Goal: Transaction & Acquisition: Purchase product/service

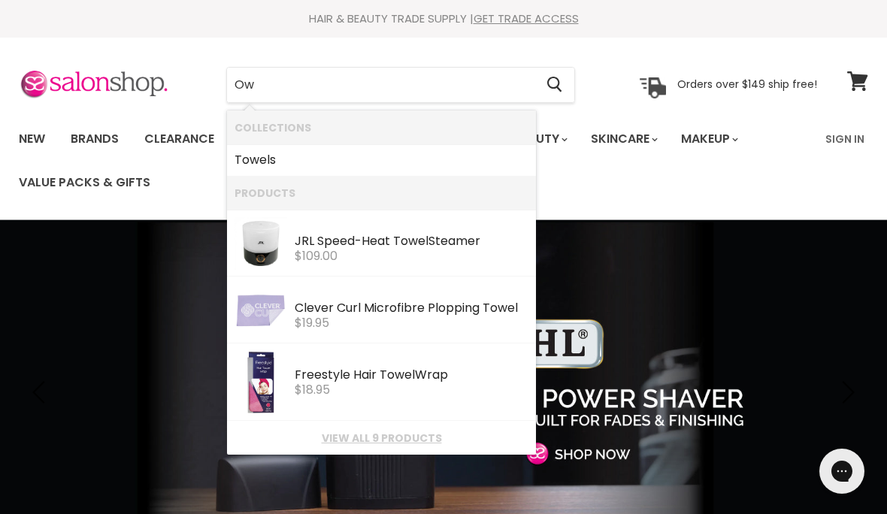
type input "O"
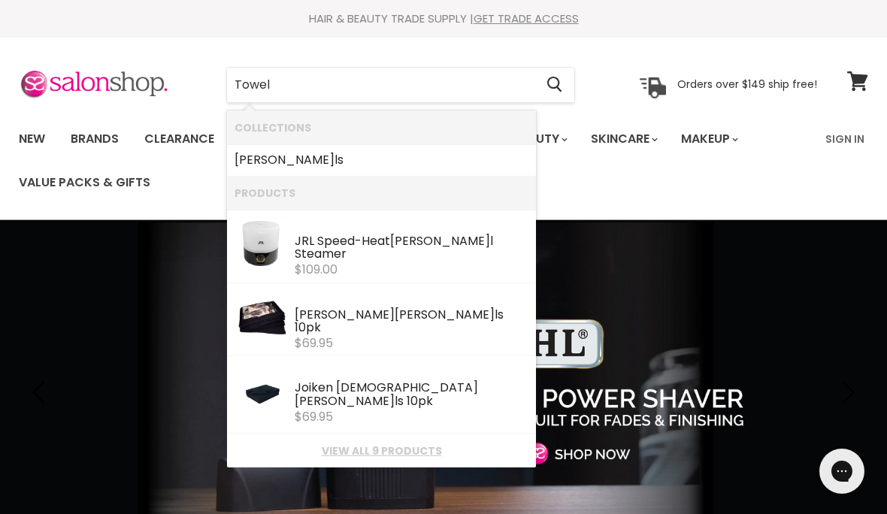
type input "Towels"
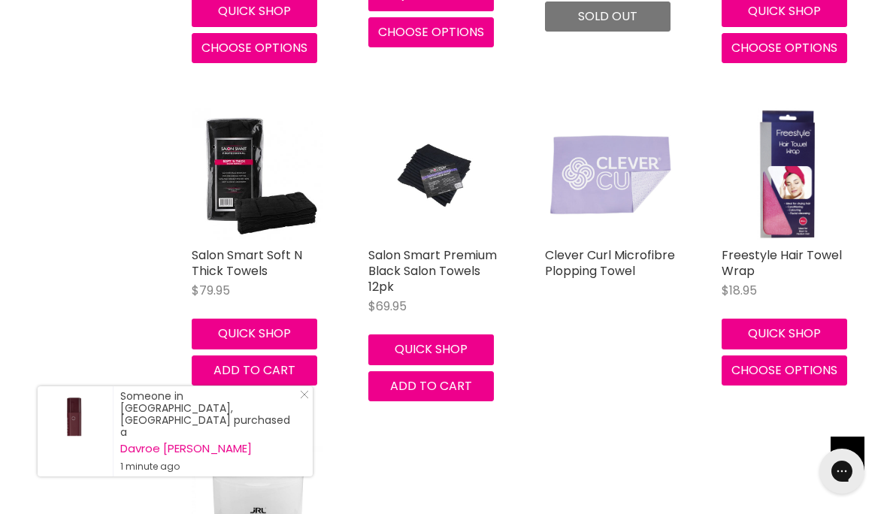
scroll to position [590, 0]
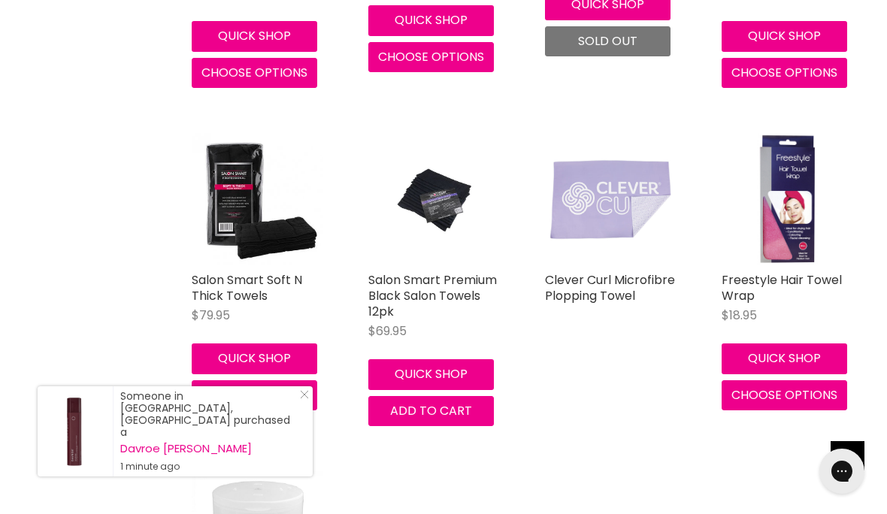
click at [250, 194] on img "Main content" at bounding box center [258, 199] width 132 height 132
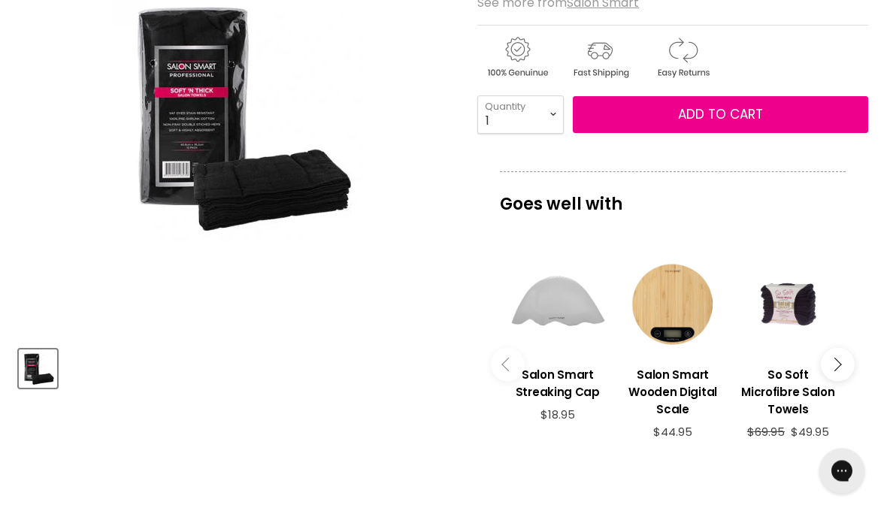
scroll to position [329, 0]
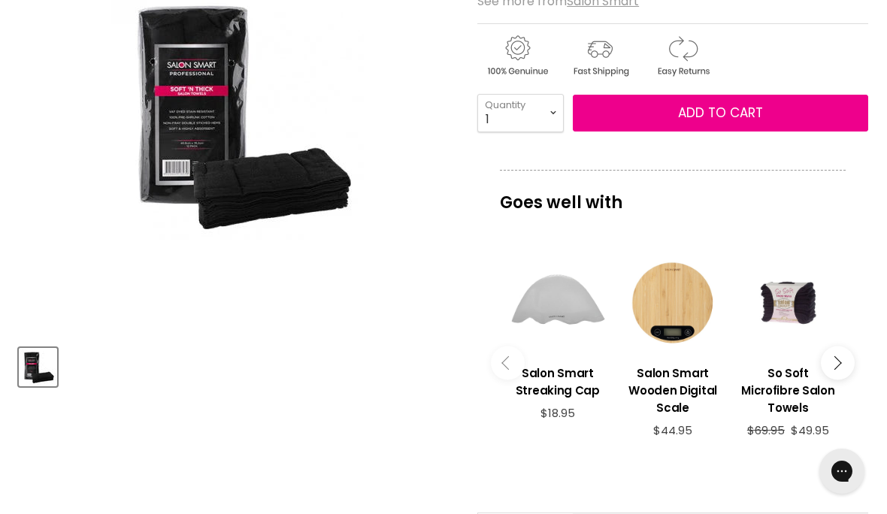
click at [217, 139] on img "Salon Smart Soft N Thick Towels image. Click or Scroll to Zoom." at bounding box center [237, 114] width 253 height 253
click at [229, 168] on img "Salon Smart Soft N Thick Towels image. Click or Scroll to Zoom." at bounding box center [237, 114] width 253 height 253
click at [238, 142] on img "Salon Smart Soft N Thick Towels image. Click or Scroll to Zoom." at bounding box center [237, 114] width 253 height 253
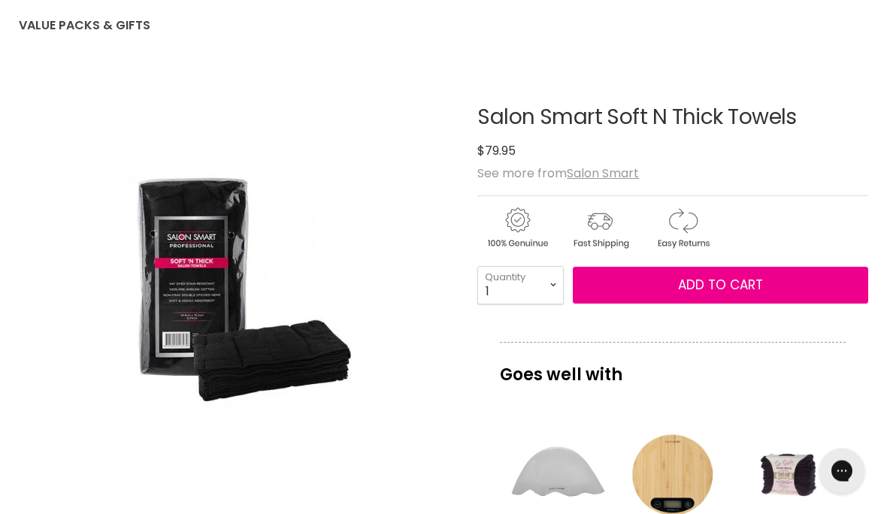
scroll to position [157, 0]
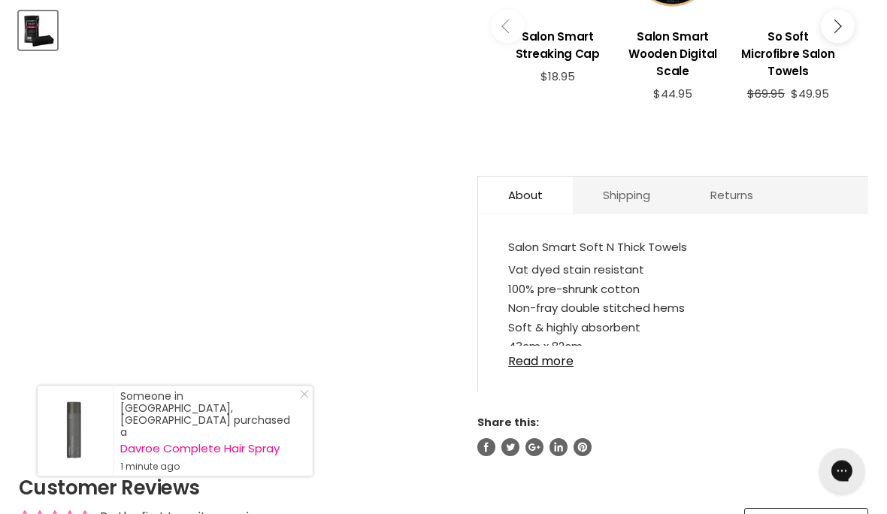
scroll to position [666, 0]
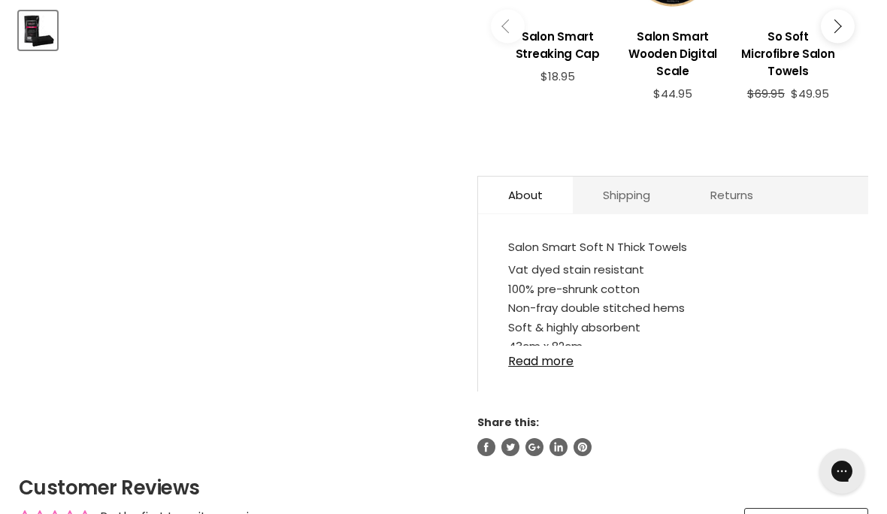
click at [548, 350] on link "Read more" at bounding box center [673, 357] width 330 height 23
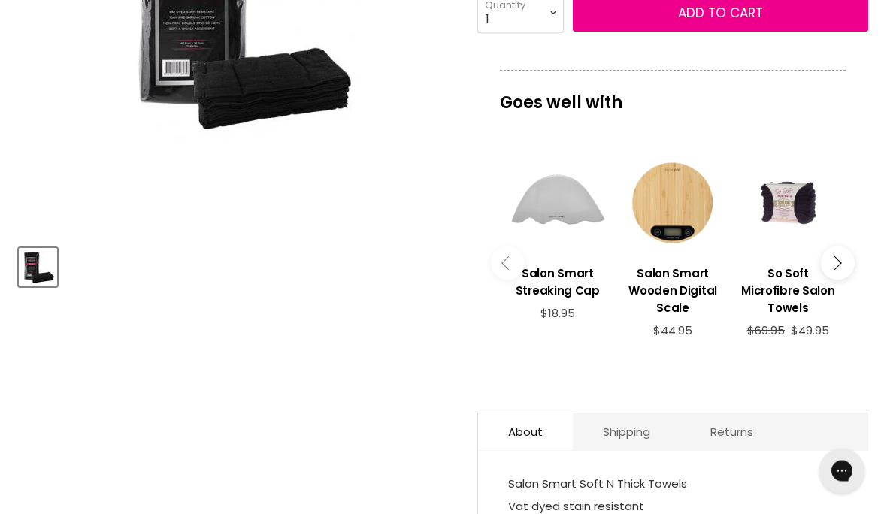
scroll to position [429, 0]
click at [553, 283] on h3 "Salon Smart Streaking Cap" at bounding box center [558, 282] width 100 height 35
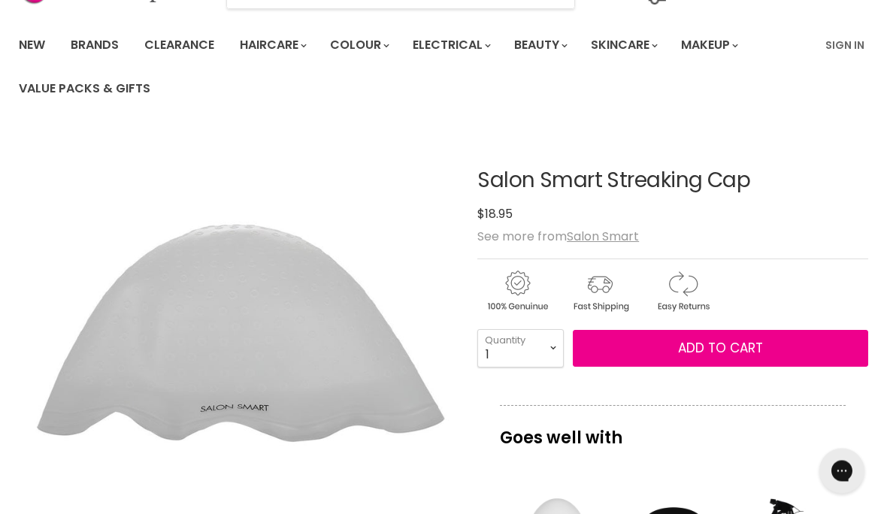
scroll to position [41, 0]
